Goal: Transaction & Acquisition: Purchase product/service

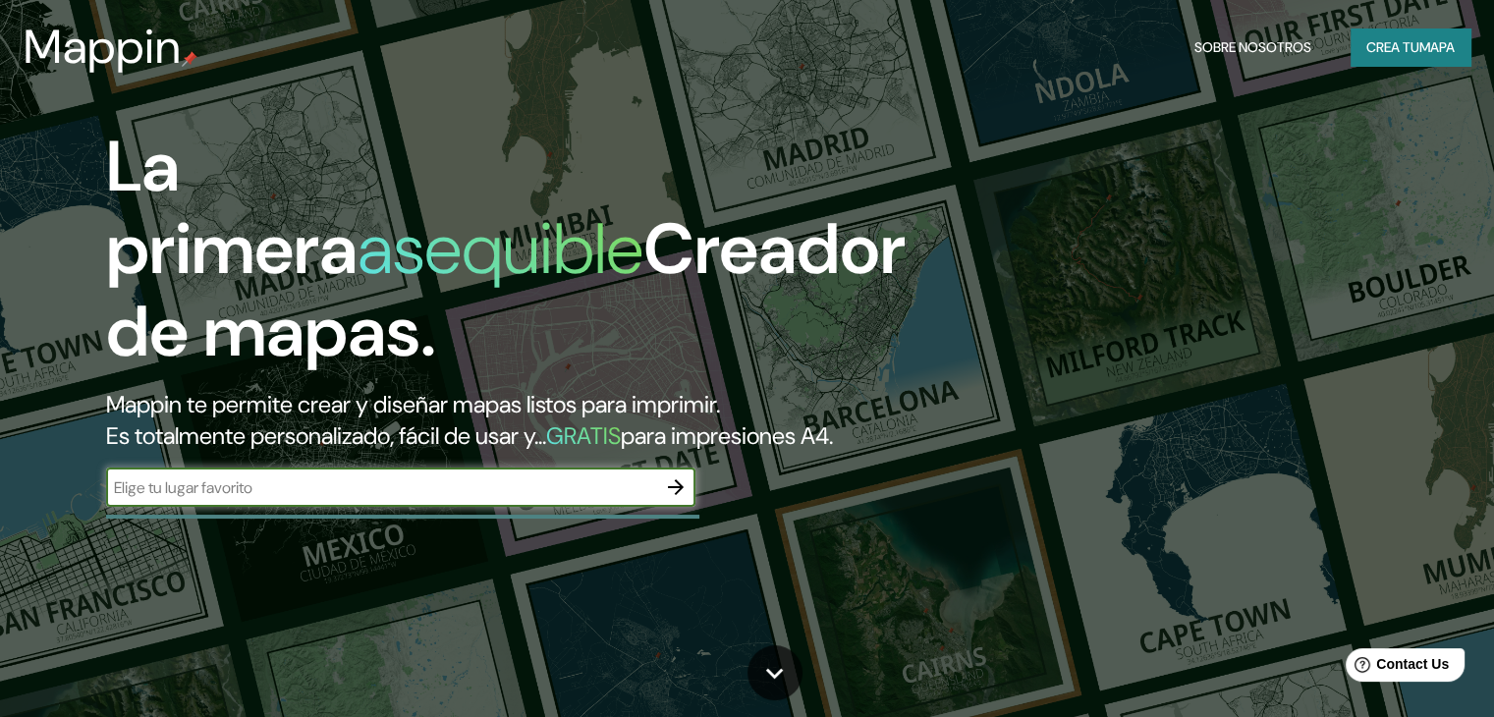
click at [416, 499] on input "text" at bounding box center [381, 487] width 550 height 23
type input "corodba [GEOGRAPHIC_DATA]"
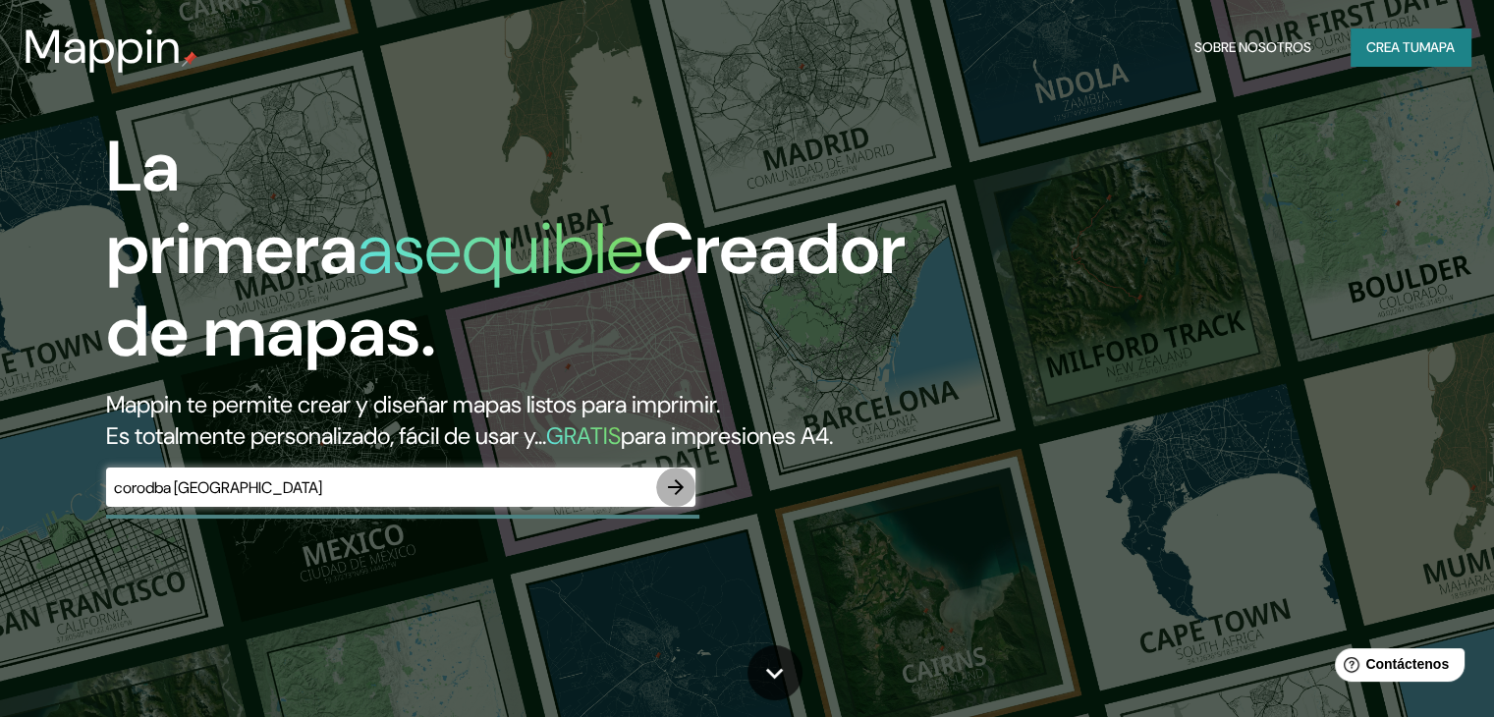
click at [672, 499] on icon "button" at bounding box center [676, 487] width 24 height 24
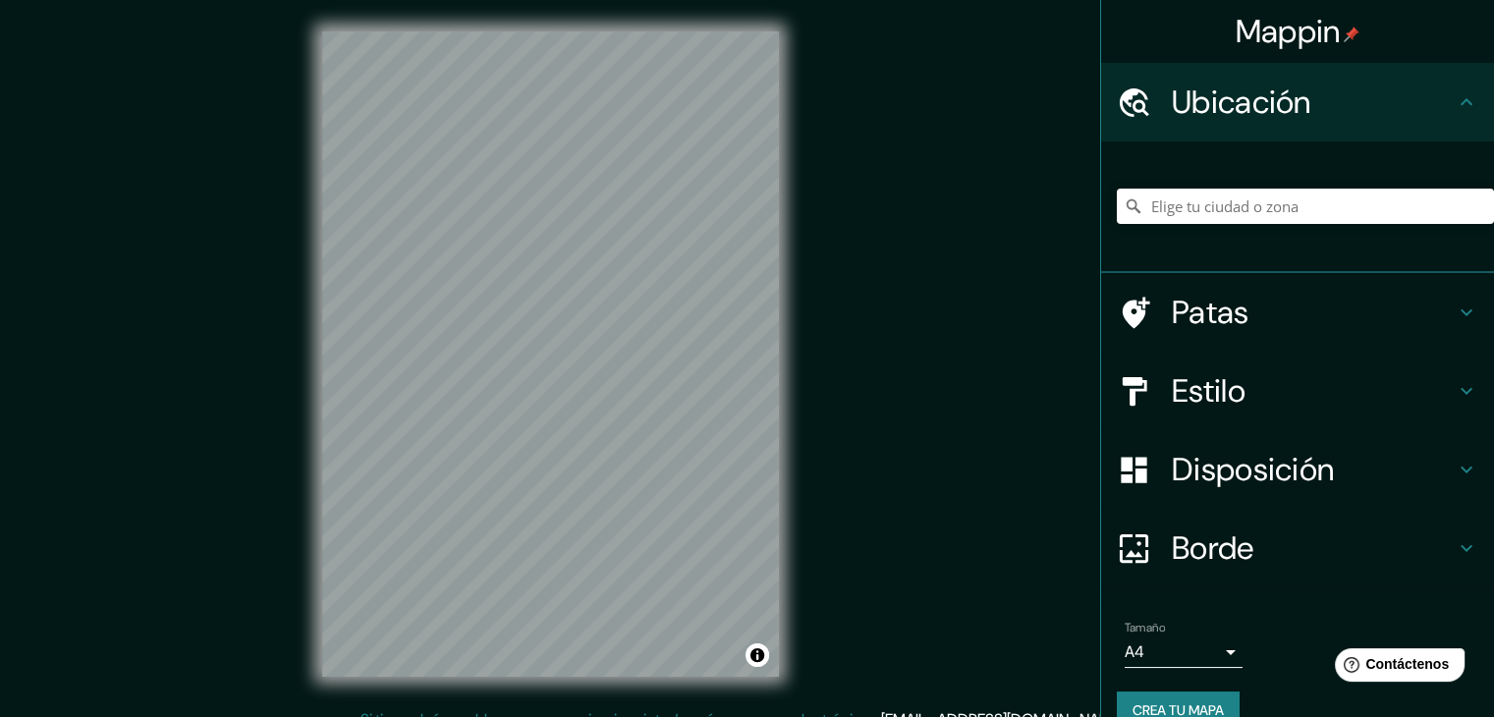
click at [787, 398] on div "© Mapbox © OpenStreetMap Improve this map" at bounding box center [551, 354] width 520 height 708
click at [949, 338] on div "Mappin Ubicación Patas Estilo Disposición Borde Elige un borde. Consejo : puede…" at bounding box center [747, 370] width 1494 height 740
click at [884, 341] on div "Mappin Ubicación Patas Estilo Disposición Borde Elige un borde. Consejo : puede…" at bounding box center [747, 370] width 1494 height 740
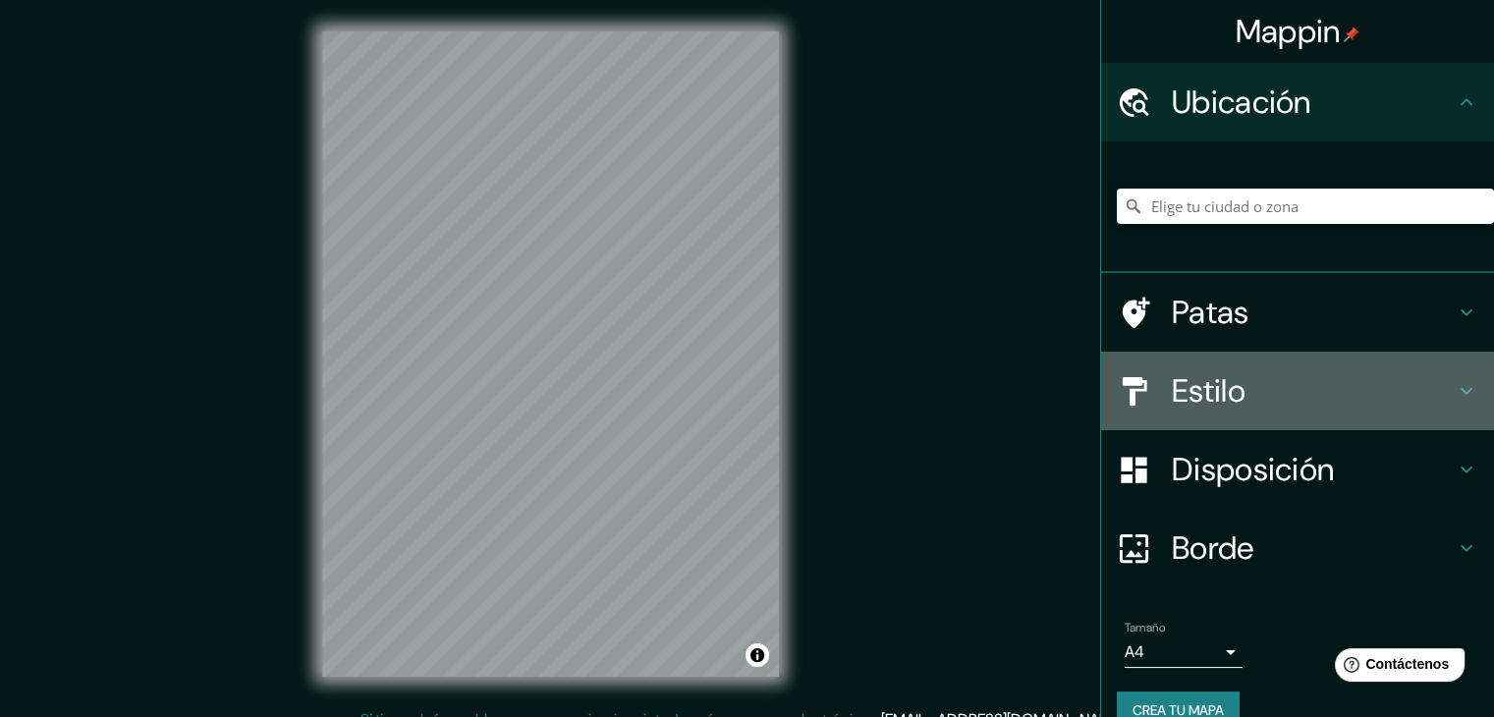
click at [1217, 391] on font "Estilo" at bounding box center [1209, 390] width 74 height 41
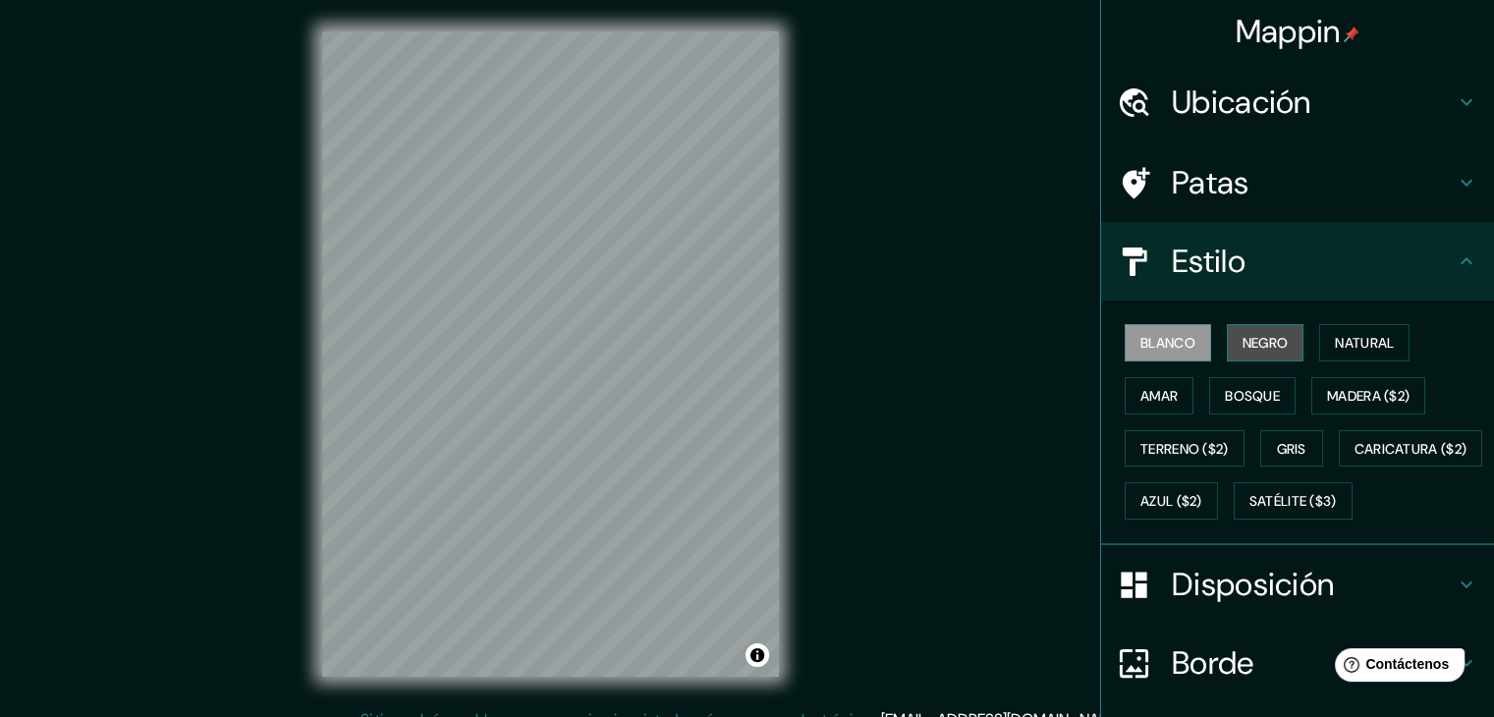
click at [1242, 330] on font "Negro" at bounding box center [1265, 343] width 46 height 26
click at [1171, 387] on button "Amar" at bounding box center [1159, 395] width 69 height 37
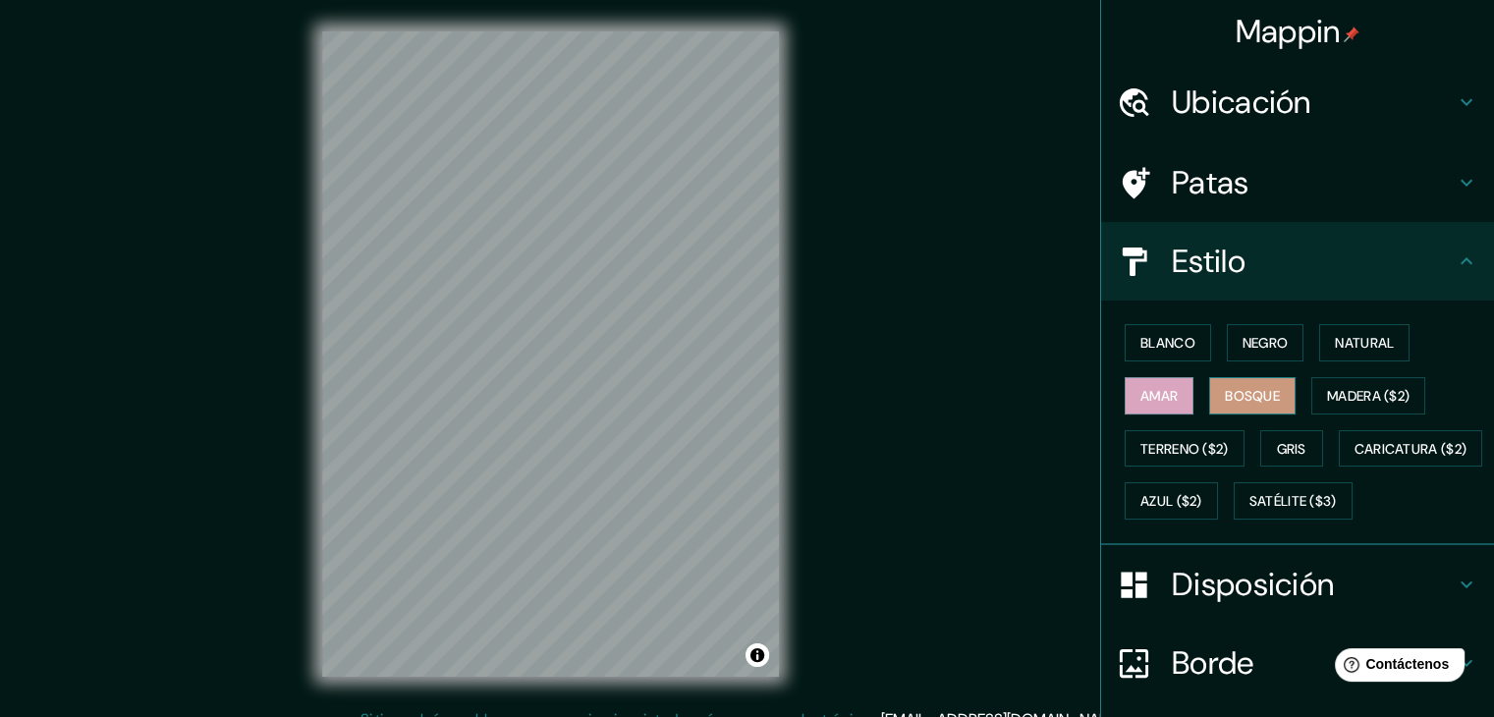
click at [1209, 398] on button "Bosque" at bounding box center [1252, 395] width 86 height 37
click at [1156, 444] on font "Terreno ($2)" at bounding box center [1184, 449] width 88 height 18
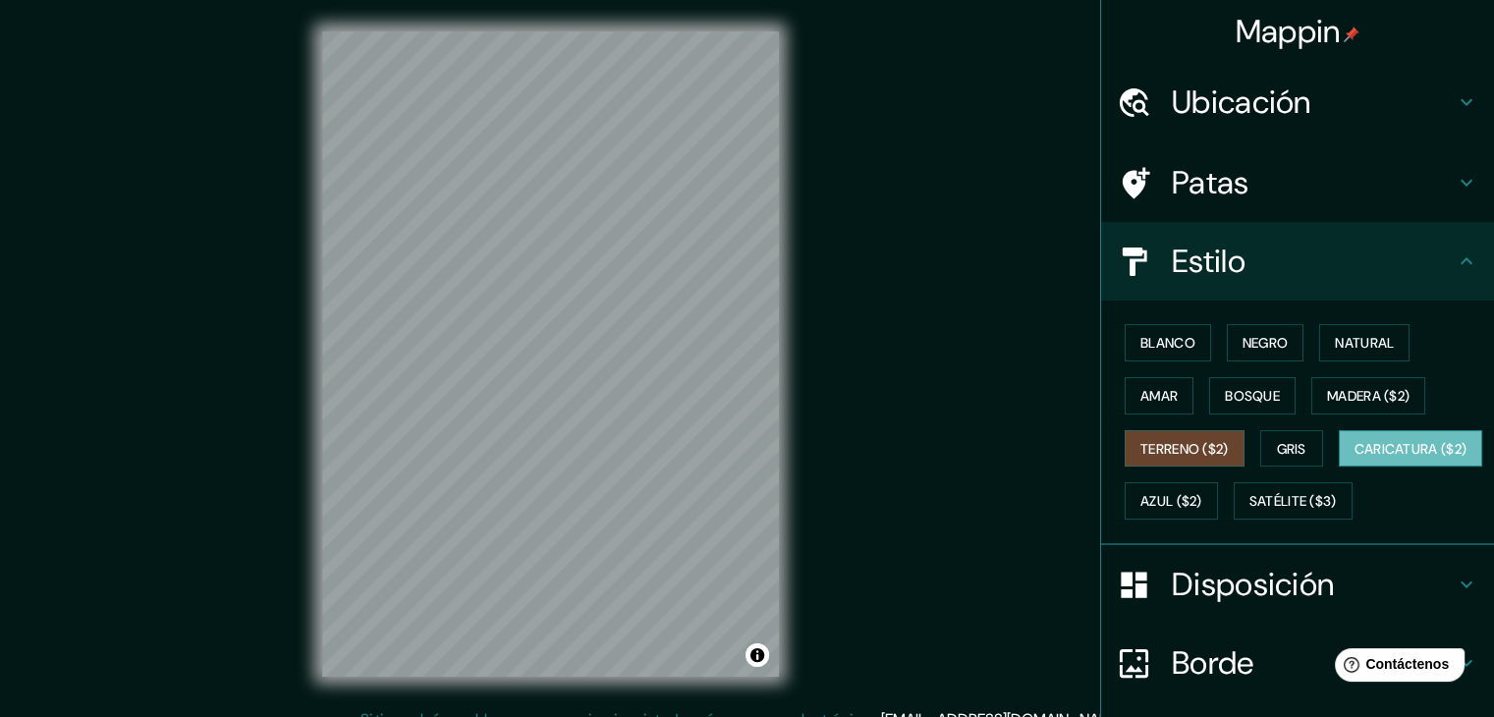
click at [1354, 462] on font "Caricatura ($2)" at bounding box center [1410, 449] width 113 height 26
click at [1202, 488] on font "Azul ($2)" at bounding box center [1171, 501] width 62 height 26
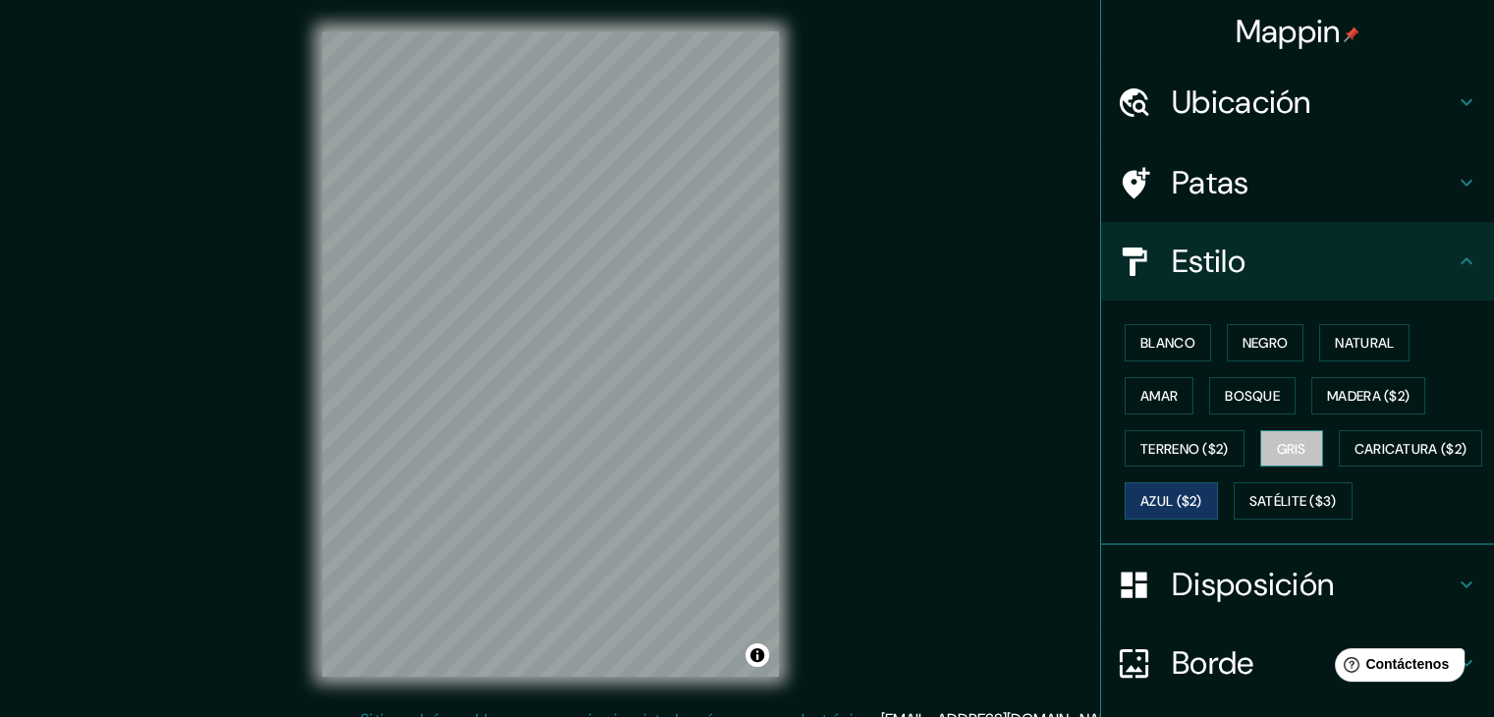
click at [1264, 462] on button "Gris" at bounding box center [1291, 448] width 63 height 37
click at [1265, 388] on font "Bosque" at bounding box center [1252, 396] width 55 height 18
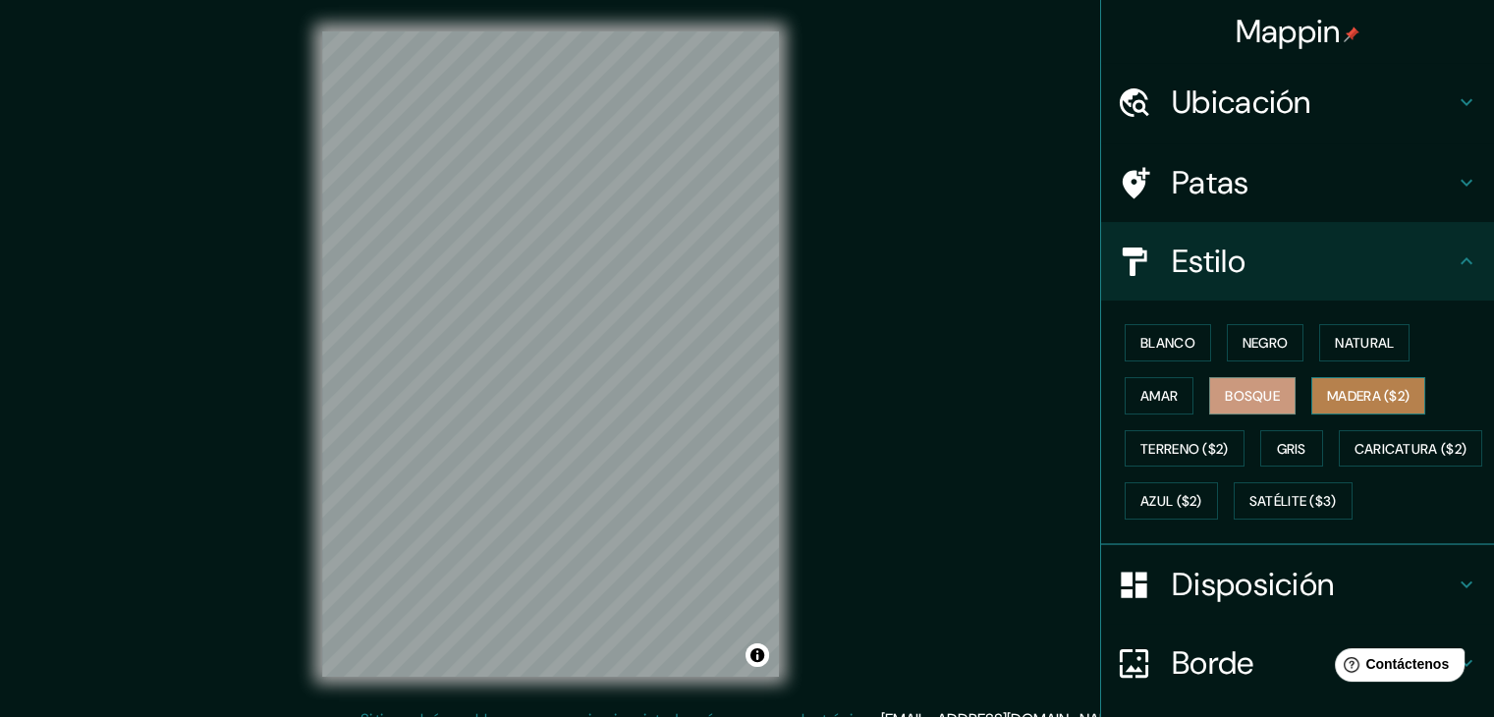
click at [1334, 398] on font "Madera ($2)" at bounding box center [1368, 396] width 82 height 18
click at [1311, 398] on button "Madera ($2)" at bounding box center [1368, 395] width 114 height 37
click at [1271, 398] on button "Bosque" at bounding box center [1252, 395] width 86 height 37
click at [1162, 391] on font "Amar" at bounding box center [1158, 396] width 37 height 18
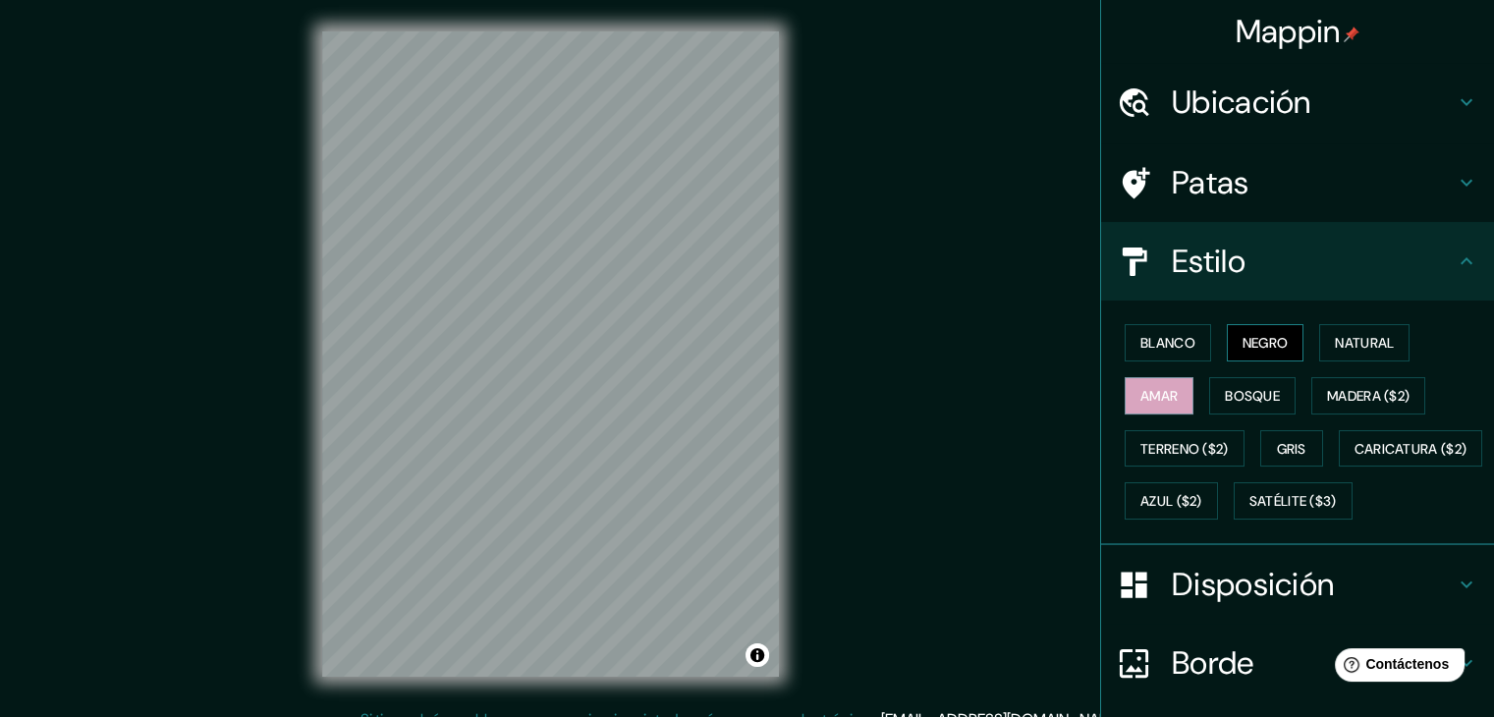
drag, startPoint x: 1161, startPoint y: 331, endPoint x: 1234, endPoint y: 344, distance: 74.8
click at [1242, 344] on font "Negro" at bounding box center [1265, 343] width 46 height 18
click at [1225, 390] on font "Bosque" at bounding box center [1252, 396] width 55 height 18
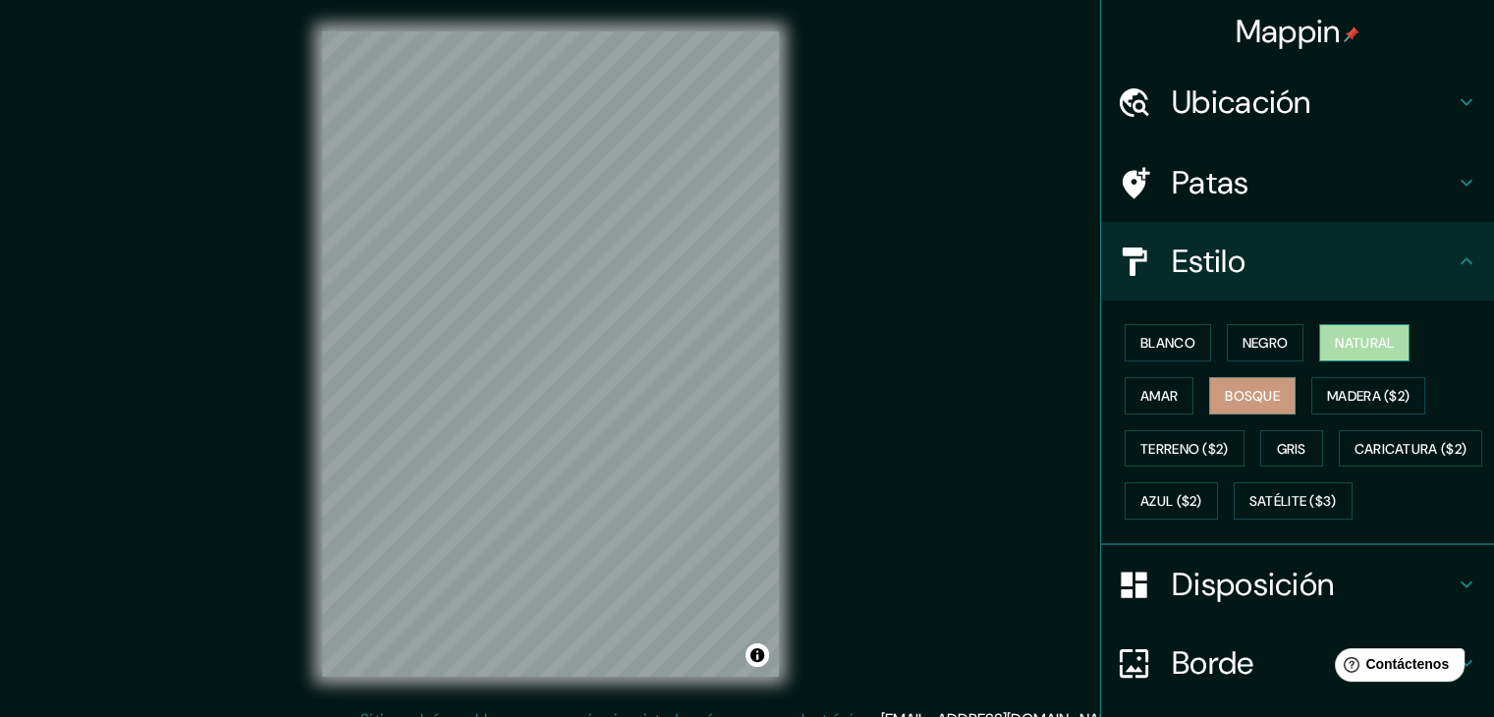
click at [1323, 340] on button "Natural" at bounding box center [1364, 342] width 90 height 37
click at [1274, 340] on font "Negro" at bounding box center [1265, 343] width 46 height 18
click at [1245, 399] on font "Bosque" at bounding box center [1252, 396] width 55 height 18
click at [1161, 401] on font "Amar" at bounding box center [1158, 396] width 37 height 18
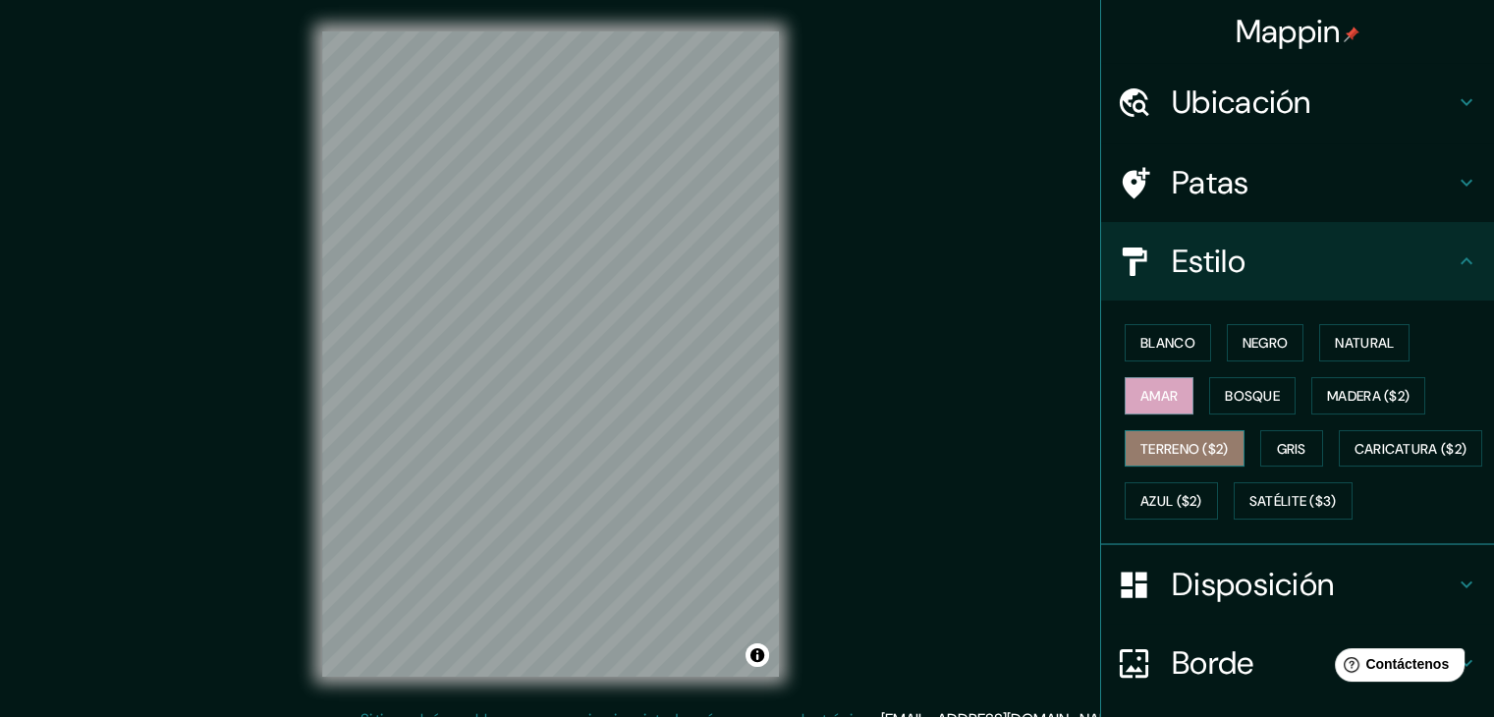
click at [1167, 447] on font "Terreno ($2)" at bounding box center [1184, 449] width 88 height 18
click at [1154, 400] on font "Amar" at bounding box center [1158, 396] width 37 height 18
click at [1288, 384] on div "Blanco Negro Natural Amar Bosque Madera ($2) Terreno ($2) Gris Caricatura ($2) …" at bounding box center [1305, 421] width 377 height 211
click at [1311, 384] on button "Madera ($2)" at bounding box center [1368, 395] width 114 height 37
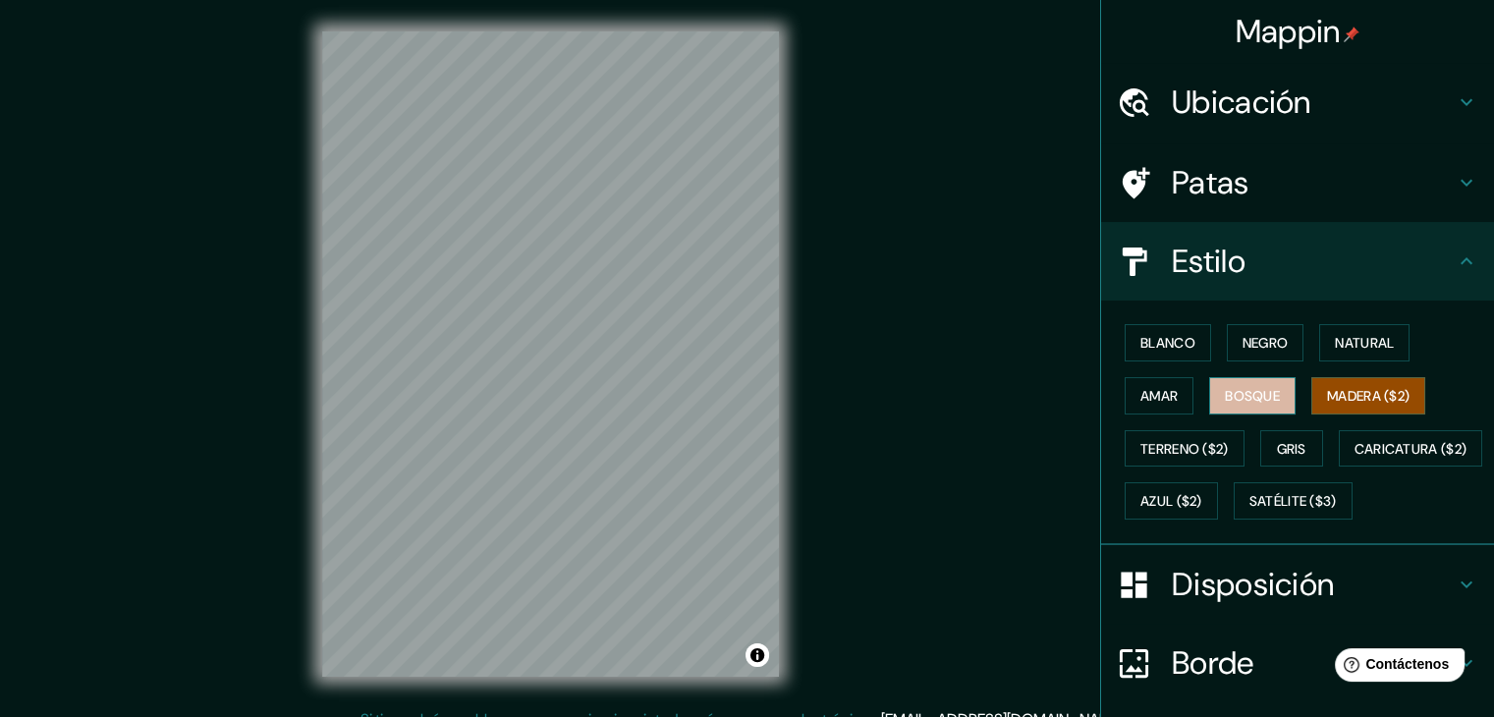
click at [1258, 389] on font "Bosque" at bounding box center [1252, 396] width 55 height 18
